Goal: Download file/media

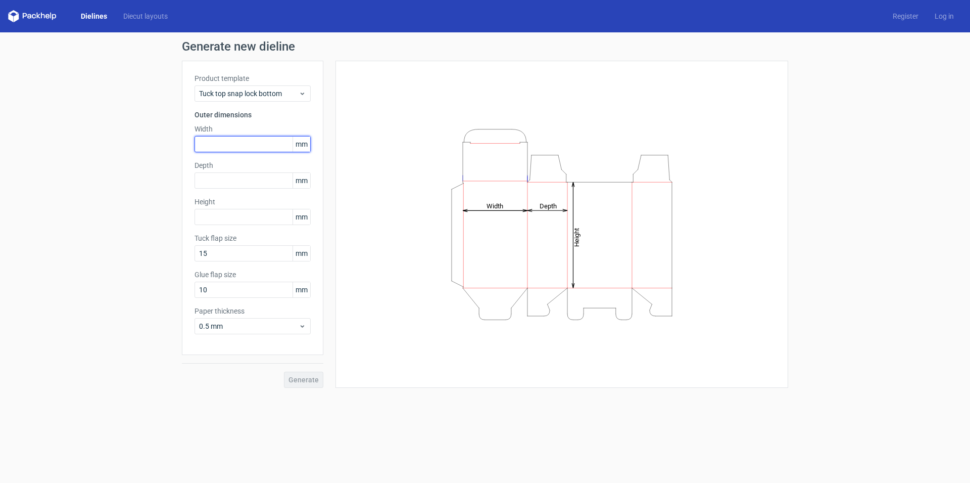
click at [249, 148] on input "text" at bounding box center [253, 144] width 116 height 16
type input "95"
type input "80"
type input "65"
type input "10"
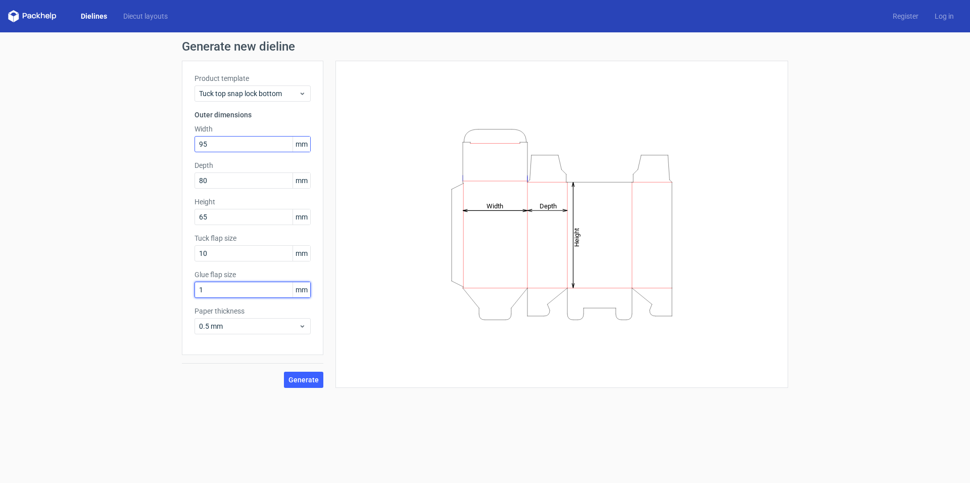
type input "10"
click at [301, 323] on icon at bounding box center [303, 326] width 8 height 8
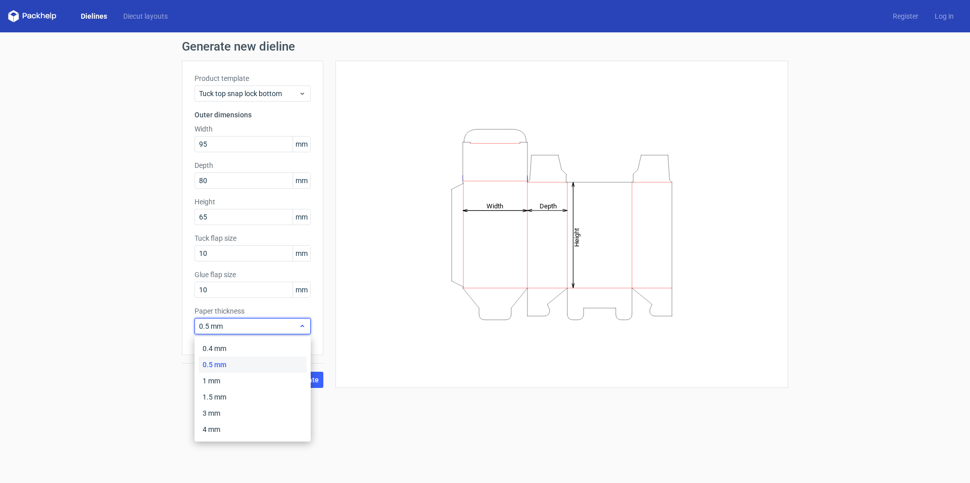
click at [301, 323] on icon at bounding box center [303, 326] width 8 height 8
click at [302, 376] on span "Generate" at bounding box center [304, 379] width 30 height 7
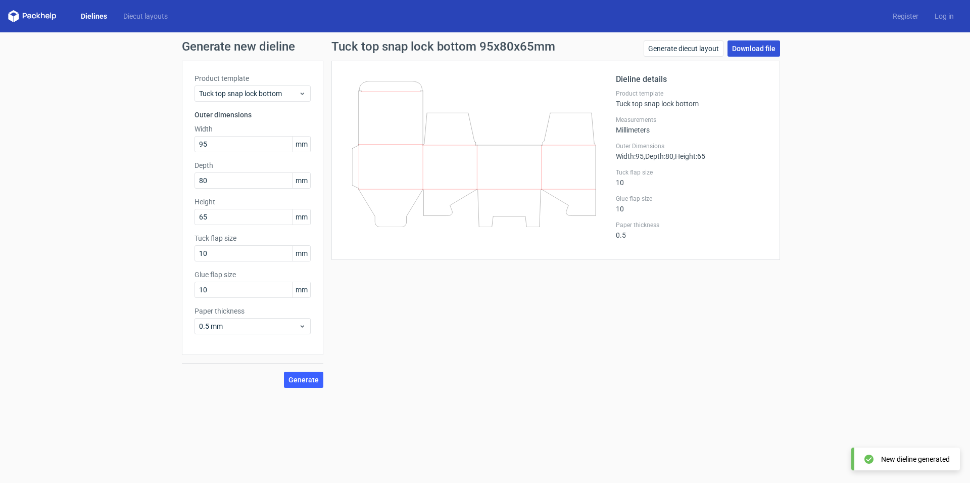
click at [742, 45] on link "Download file" at bounding box center [754, 48] width 53 height 16
